Goal: Navigation & Orientation: Find specific page/section

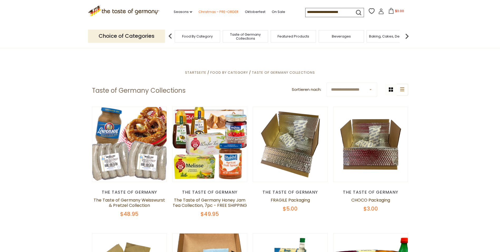
click at [207, 13] on link "Christmas - PRE-ORDER" at bounding box center [219, 12] width 40 height 6
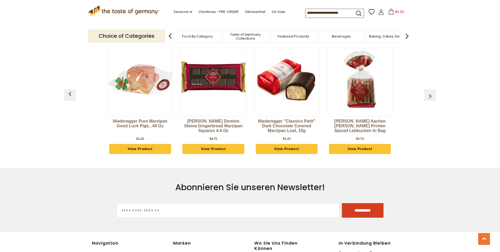
scroll to position [237, 0]
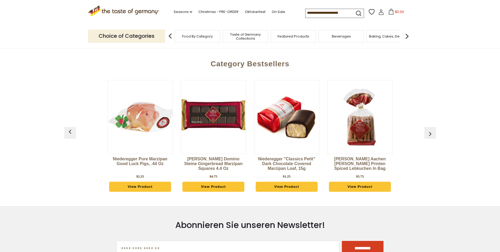
click at [429, 132] on div "**********" at bounding box center [250, 112] width 500 height 603
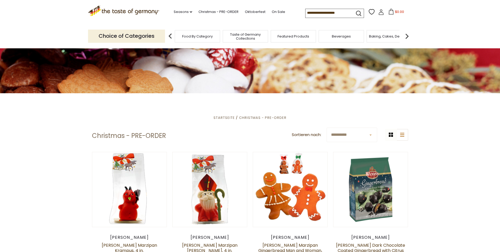
scroll to position [79, 0]
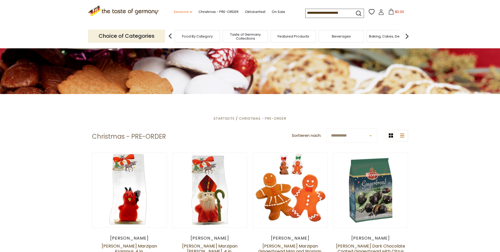
click at [182, 11] on link "Seasons dropdown_arrow" at bounding box center [183, 12] width 18 height 6
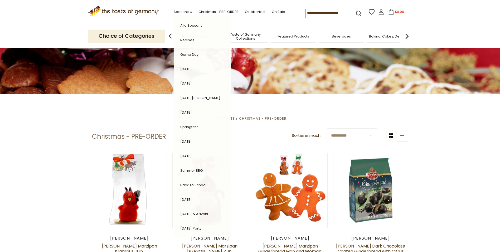
scroll to position [53, 0]
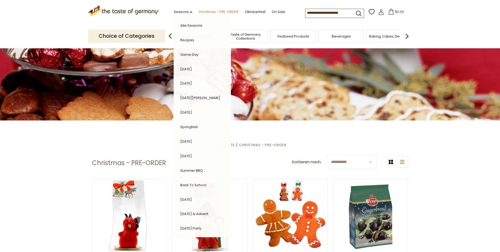
click at [215, 13] on link "Christmas - PRE-ORDER" at bounding box center [219, 12] width 40 height 6
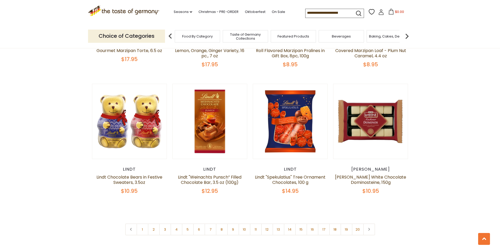
scroll to position [1108, 0]
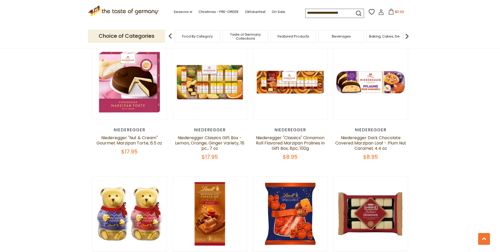
click at [351, 36] on div "Beverages" at bounding box center [341, 36] width 45 height 12
click at [339, 37] on span "Beverages" at bounding box center [338, 36] width 19 height 4
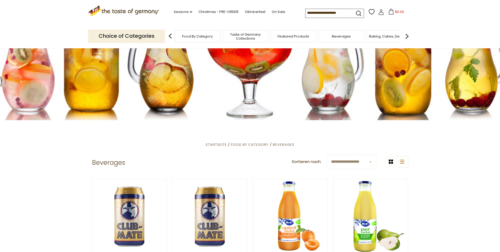
scroll to position [53, 0]
click at [223, 11] on link "Christmas - PRE-ORDER" at bounding box center [219, 12] width 40 height 6
